Goal: Navigation & Orientation: Go to known website

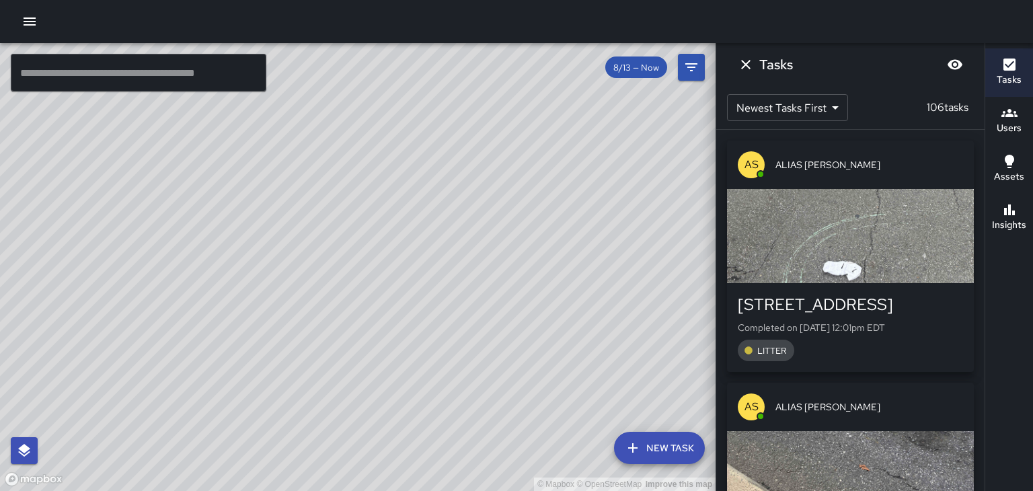
click at [402, 194] on div "© Mapbox © OpenStreetMap Improve this map" at bounding box center [358, 267] width 716 height 448
